Goal: Task Accomplishment & Management: Use online tool/utility

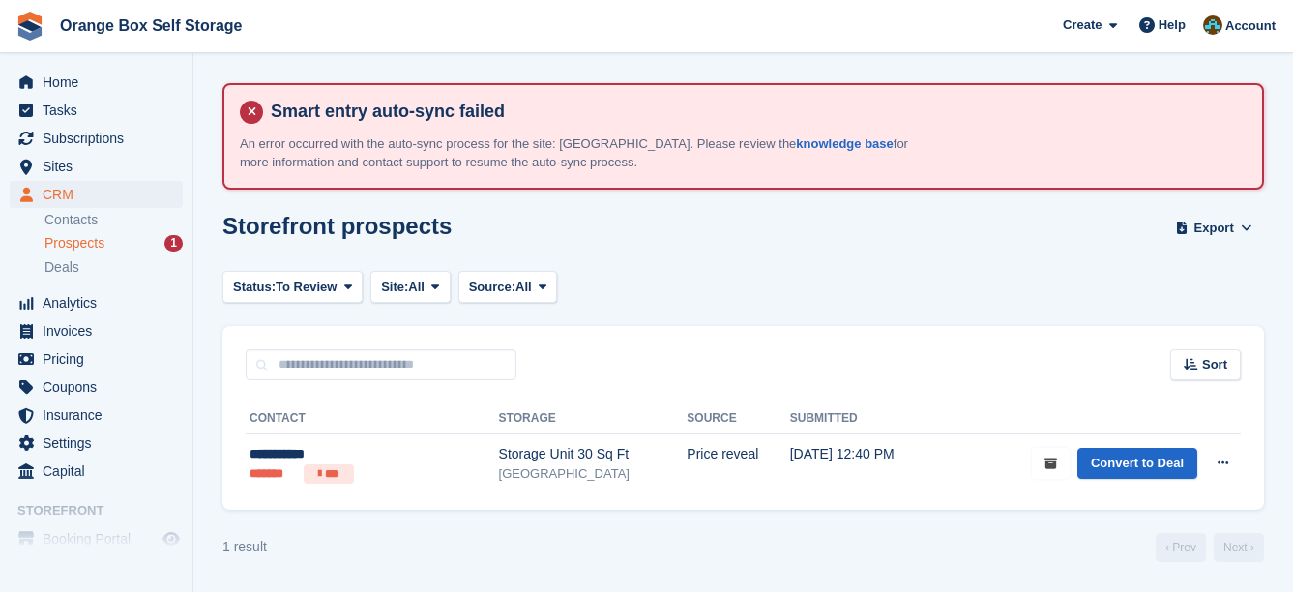
click at [1055, 460] on icon "submit" at bounding box center [1051, 464] width 13 height 13
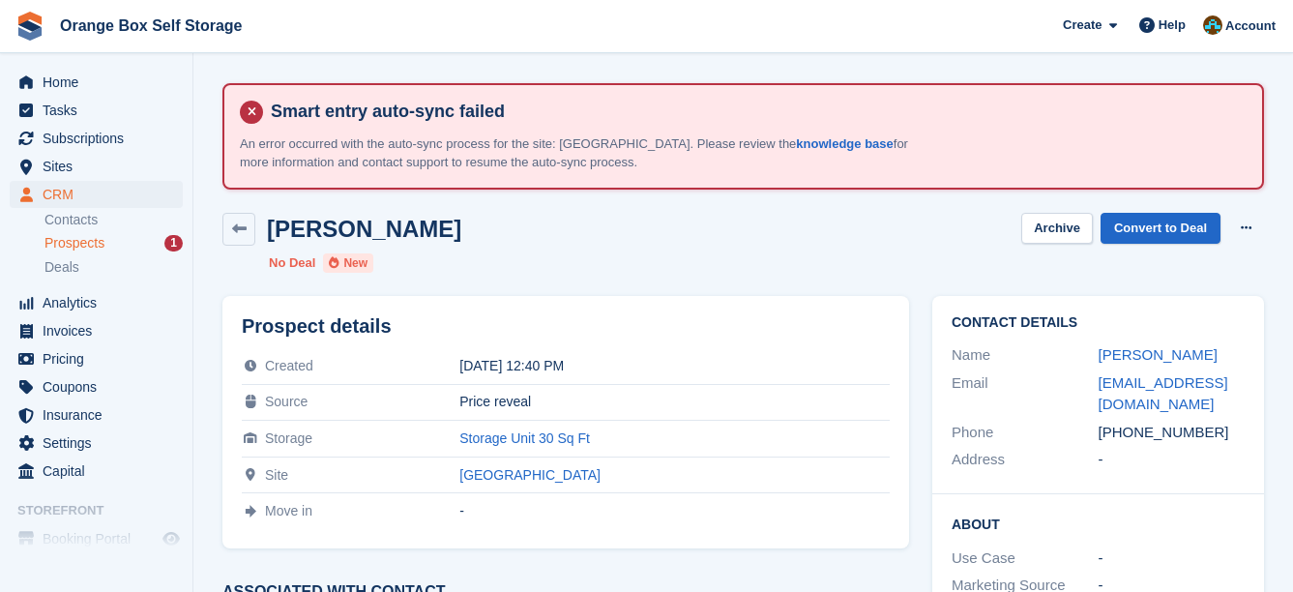
scroll to position [97, 0]
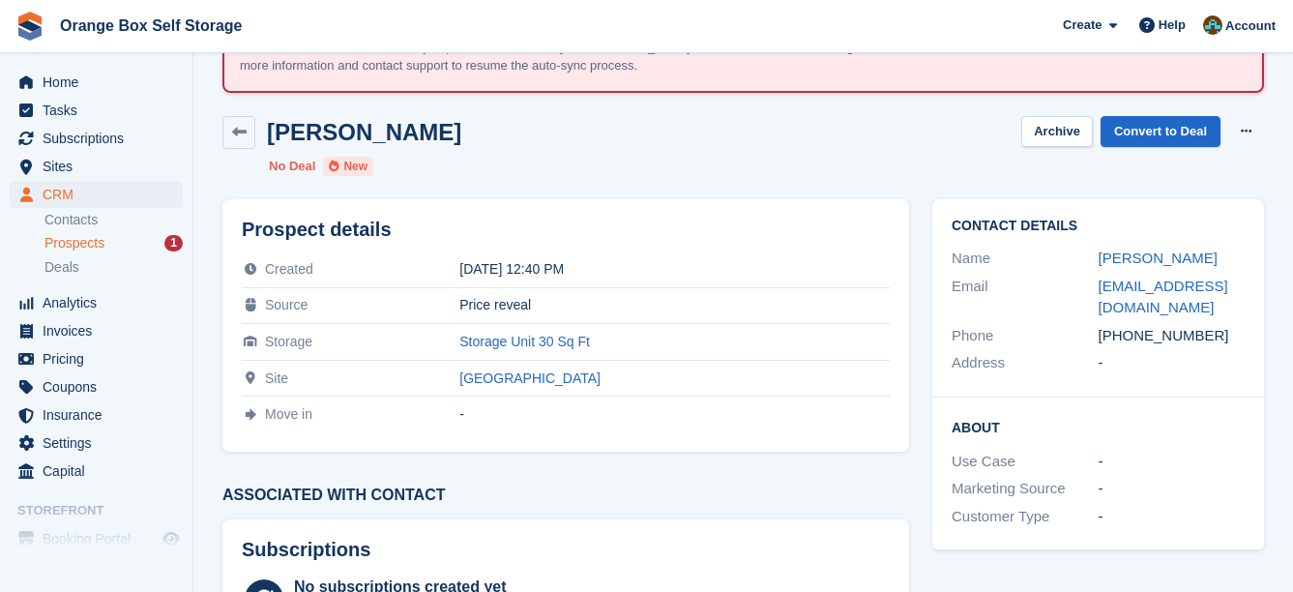
click at [121, 244] on div "Prospects 1" at bounding box center [114, 243] width 138 height 18
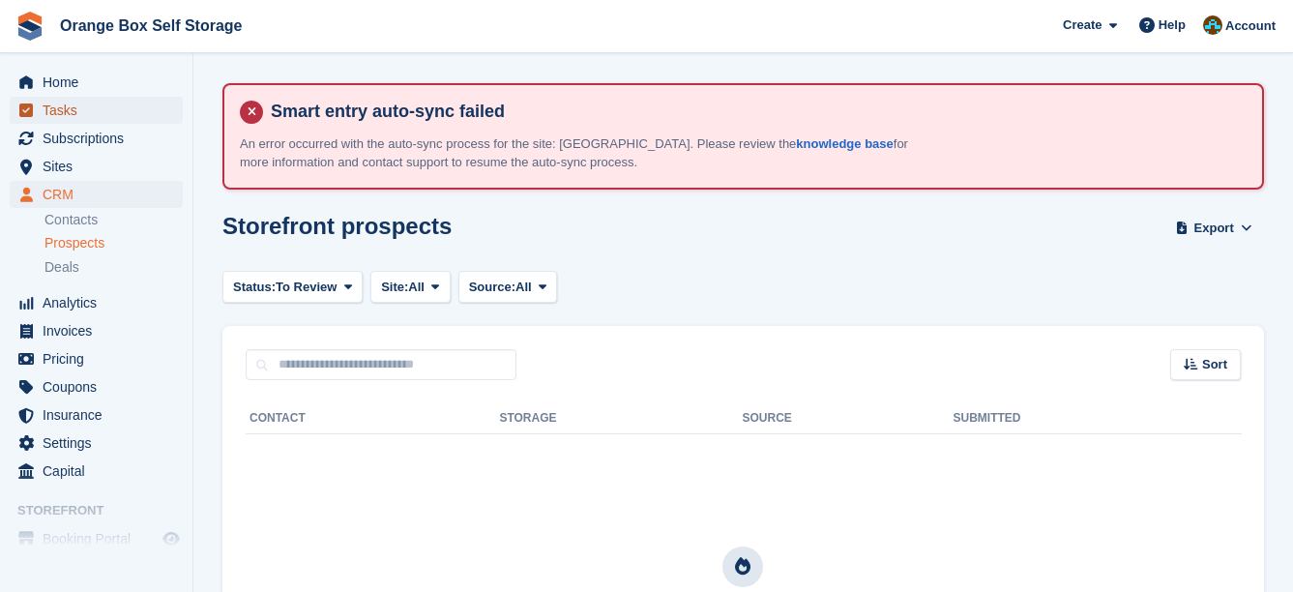
click at [99, 113] on span "Tasks" at bounding box center [101, 110] width 116 height 27
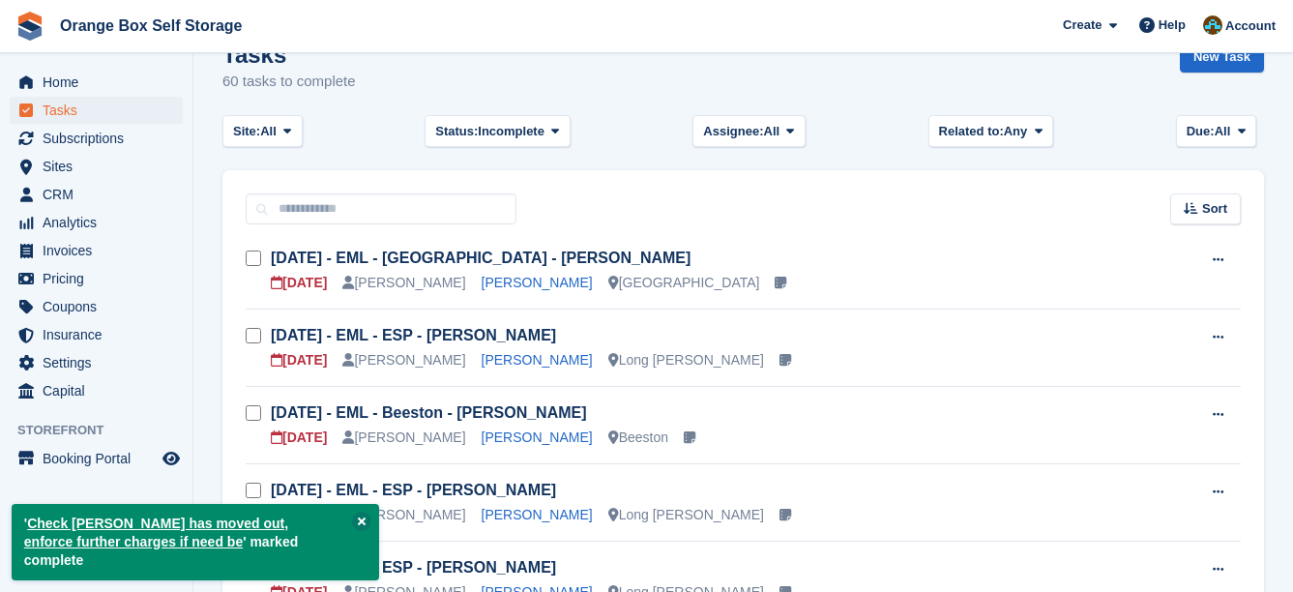
scroll to position [204, 0]
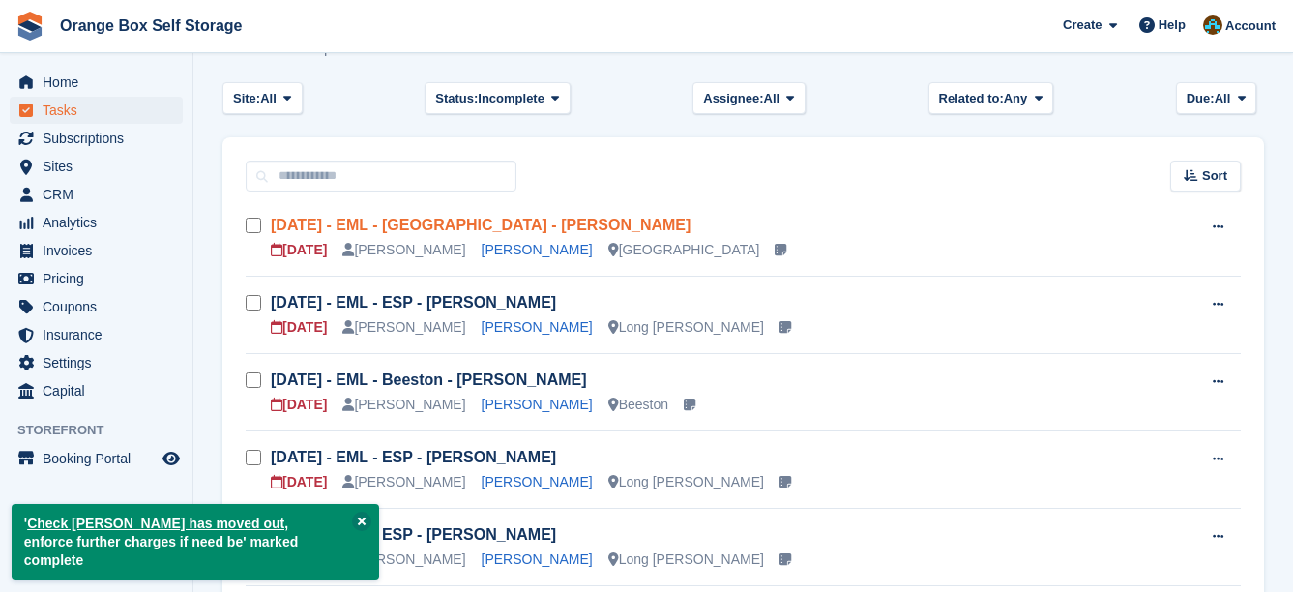
click at [449, 222] on link "Thur 11/09 - EML - Derby - Avneet Seehra" at bounding box center [481, 225] width 420 height 16
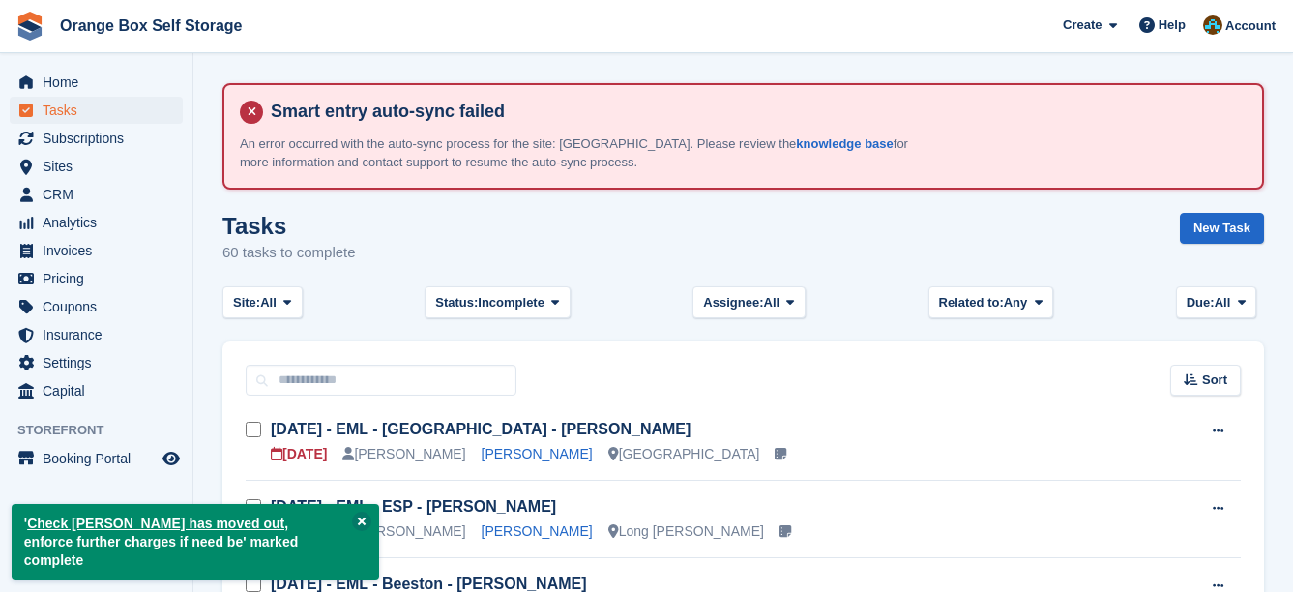
scroll to position [204, 0]
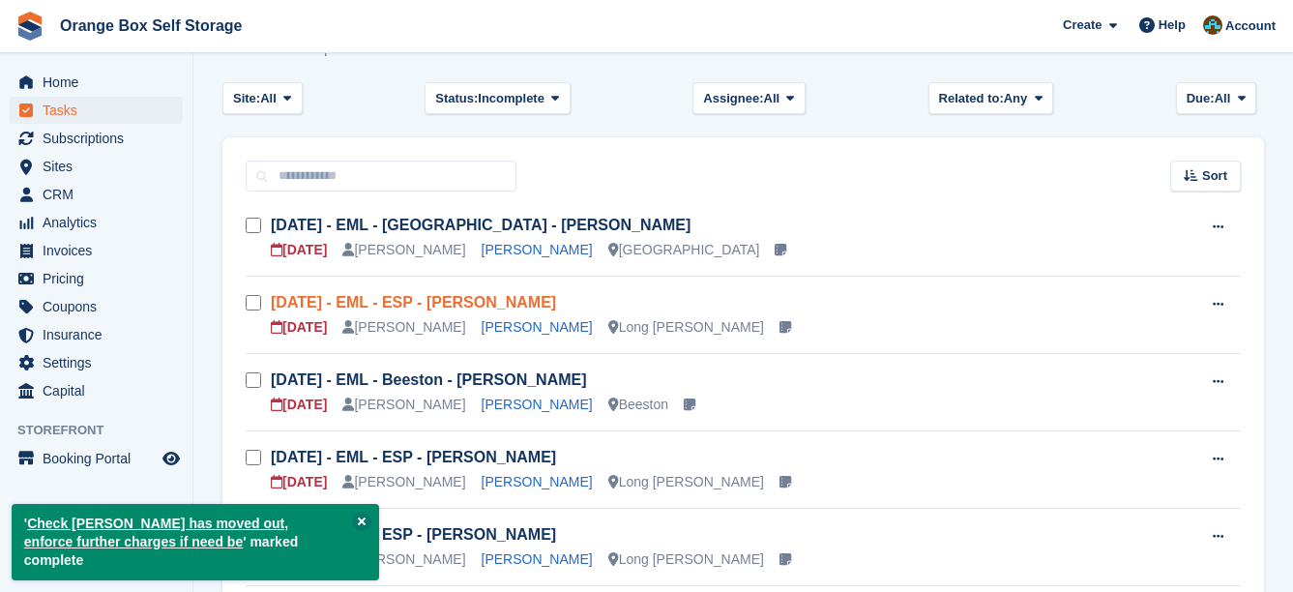
click at [486, 302] on link "Sun 14/09 - EML - ESP - Sara McSweeney" at bounding box center [413, 302] width 285 height 16
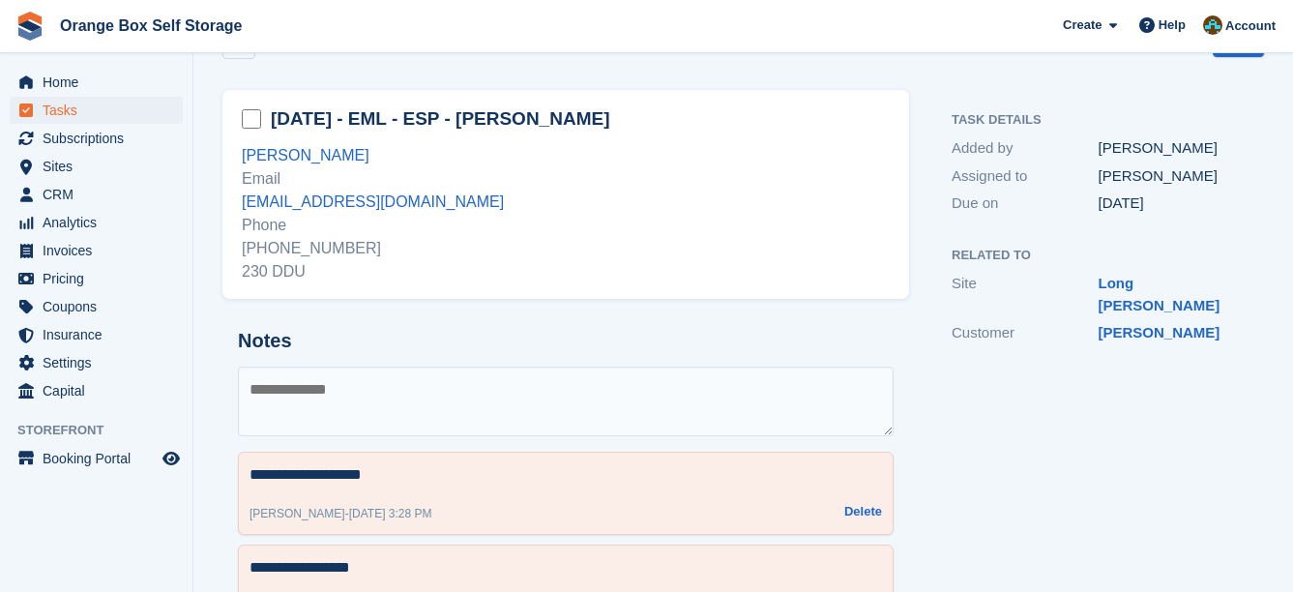
scroll to position [290, 0]
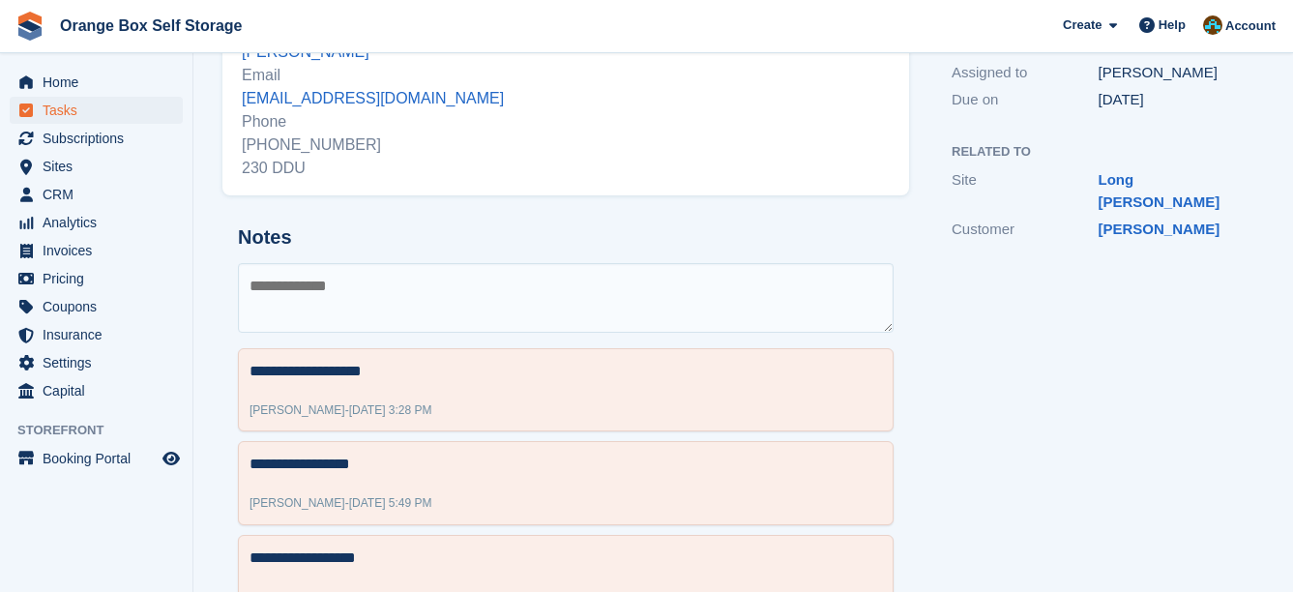
click at [385, 276] on textarea at bounding box center [566, 298] width 656 height 70
type textarea "**********"
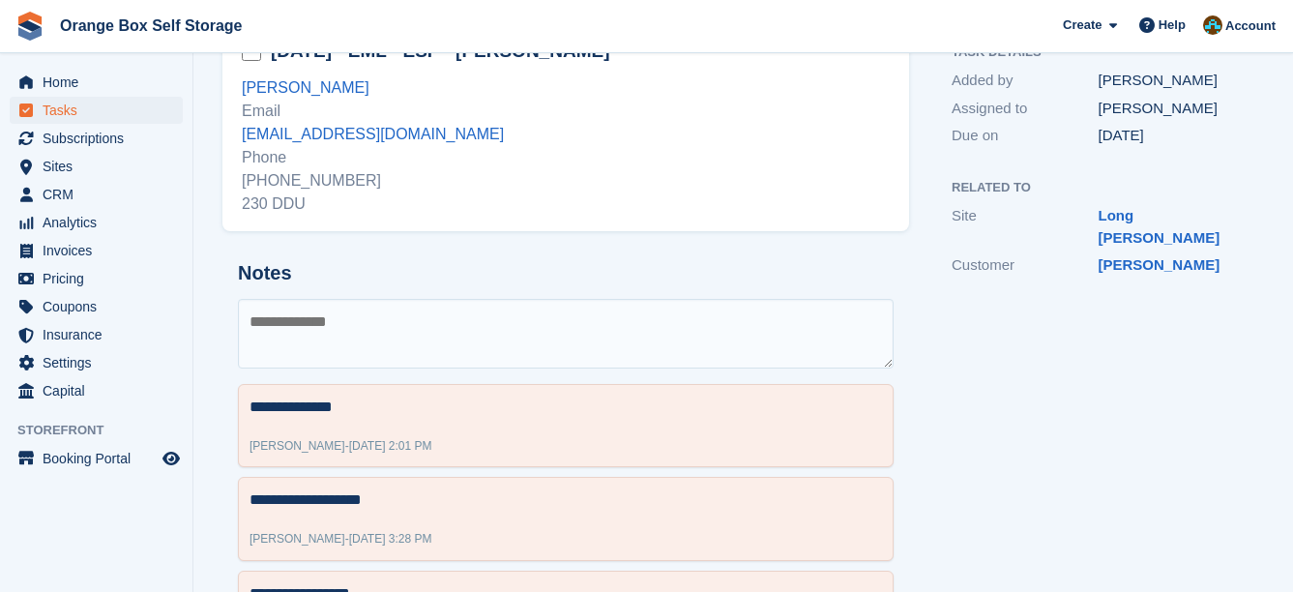
scroll to position [0, 0]
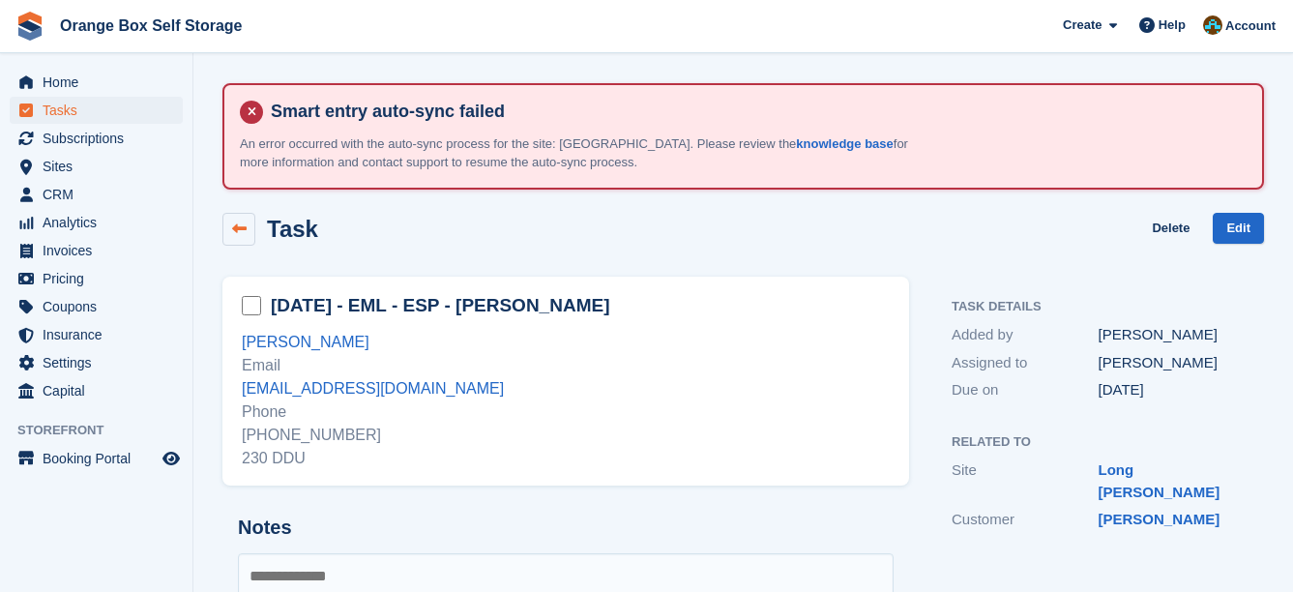
click at [245, 230] on icon at bounding box center [239, 229] width 15 height 15
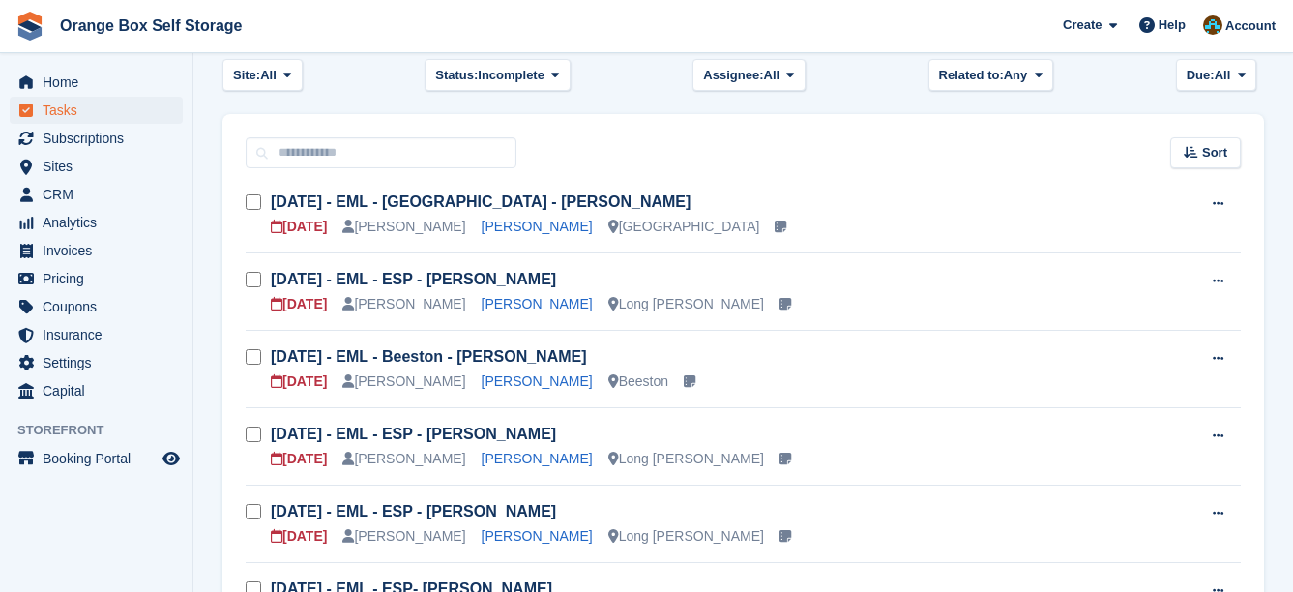
scroll to position [193, 0]
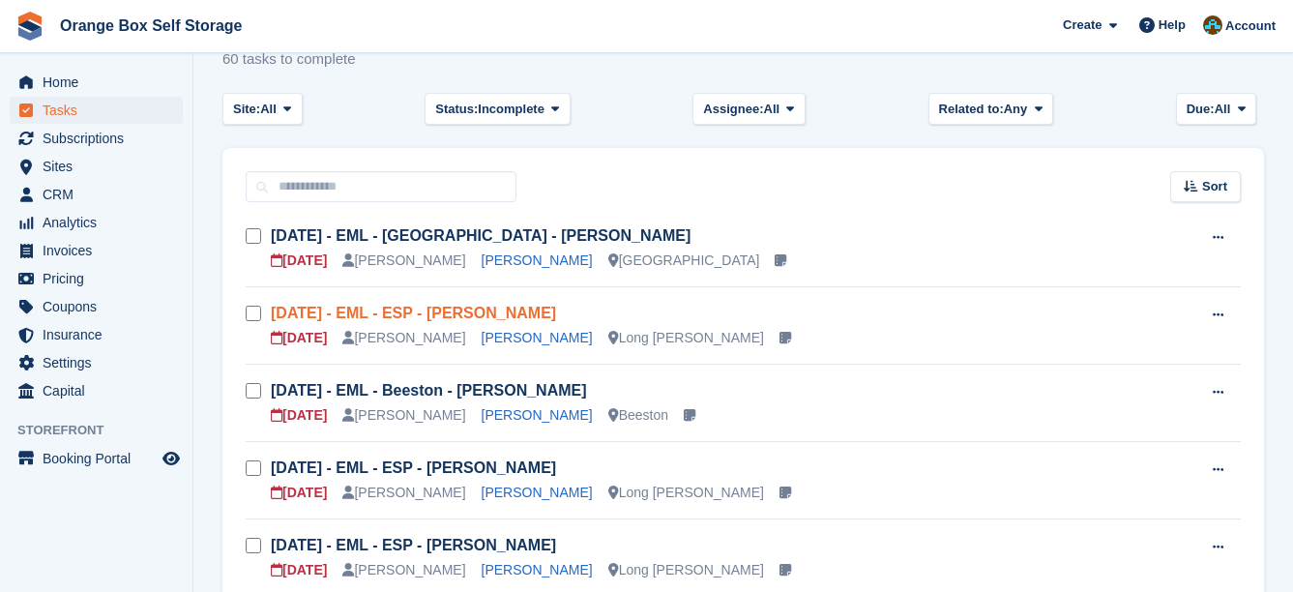
click at [531, 317] on link "Sun 14/09 - EML - ESP - Sara McSweeney" at bounding box center [413, 313] width 285 height 16
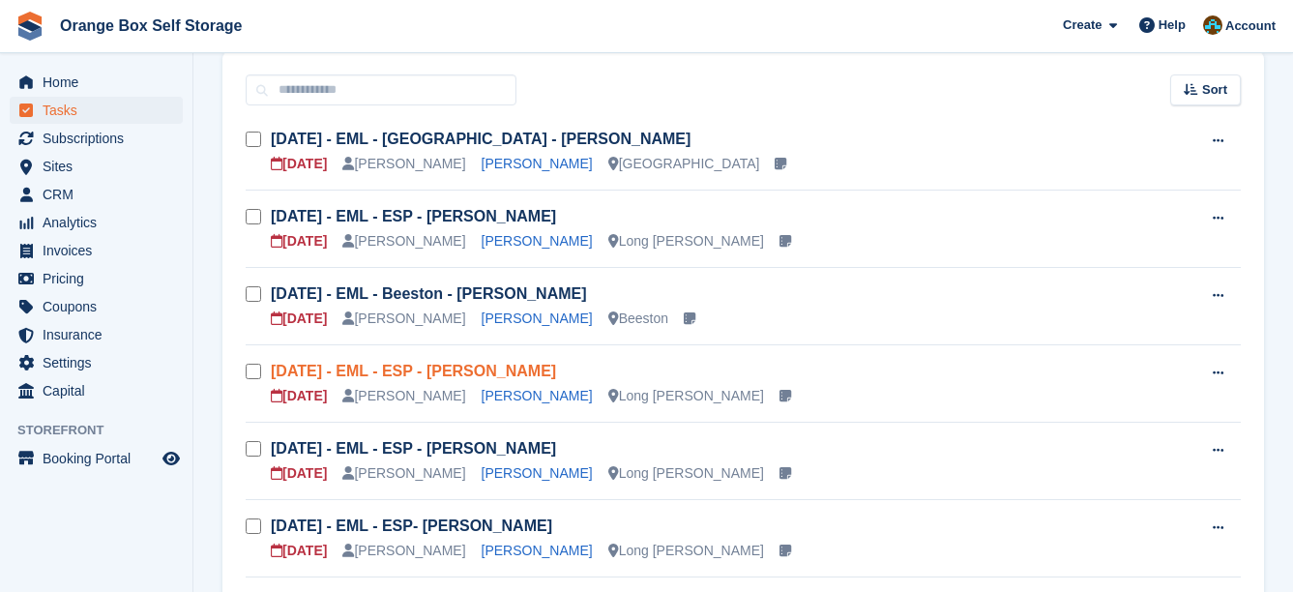
click at [513, 373] on link "Thur 25/09 - EML - ESP - Nigel Carter" at bounding box center [413, 371] width 285 height 16
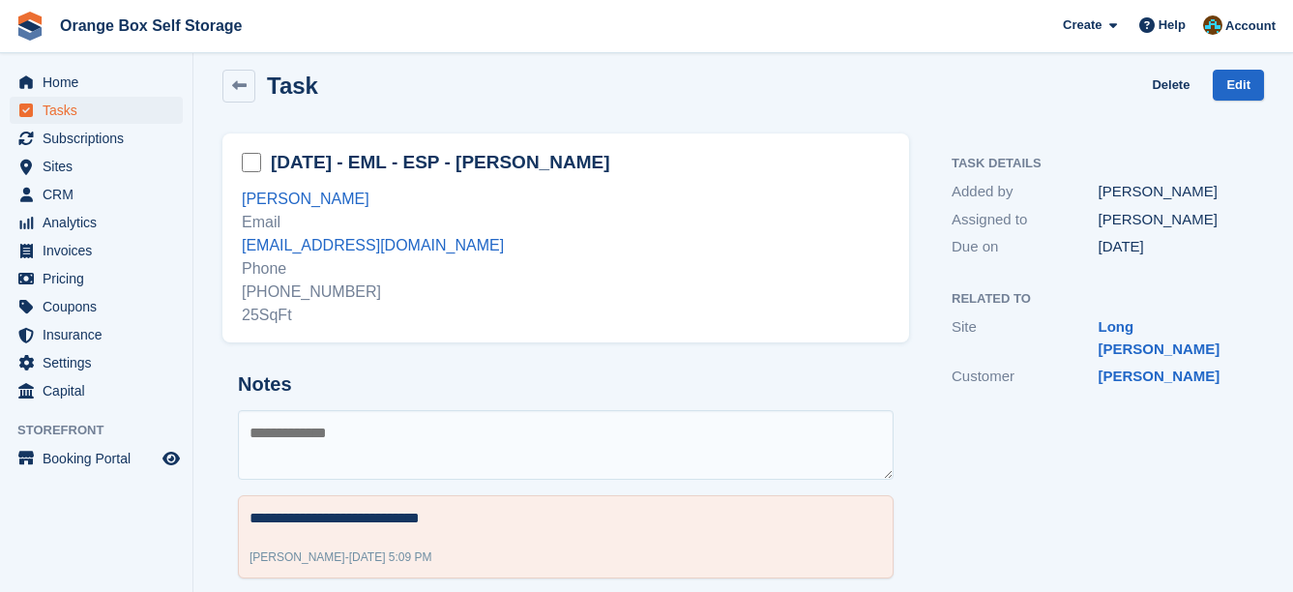
scroll to position [174, 0]
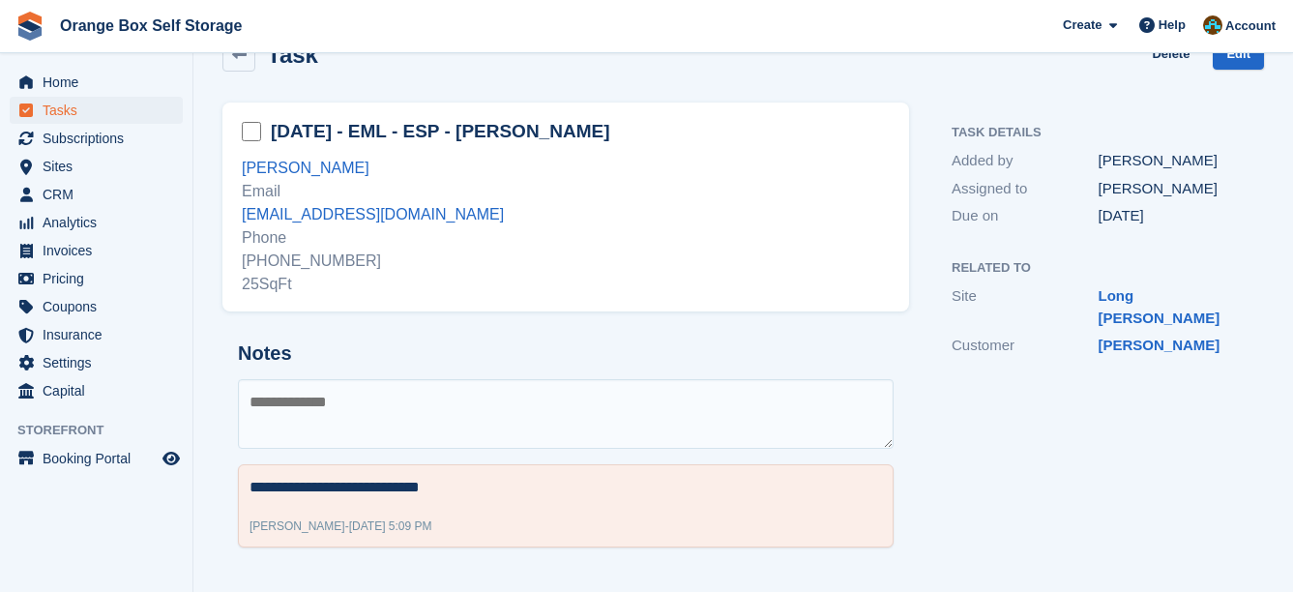
click at [564, 421] on textarea at bounding box center [566, 414] width 656 height 70
type textarea "**********"
